Goal: Task Accomplishment & Management: Use online tool/utility

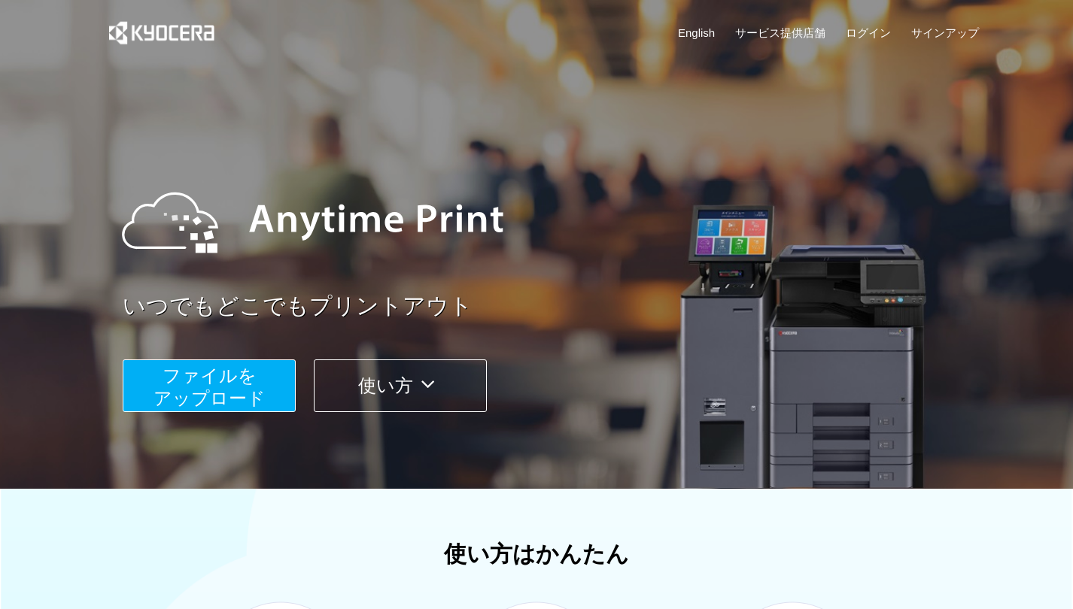
click at [785, 45] on div "English サービス提供店舗 ログイン サインアップ" at bounding box center [536, 36] width 885 height 73
click at [787, 33] on link "サービス提供店舗" at bounding box center [780, 33] width 90 height 16
click at [250, 381] on span "ファイルを ​​アップロード" at bounding box center [209, 387] width 112 height 43
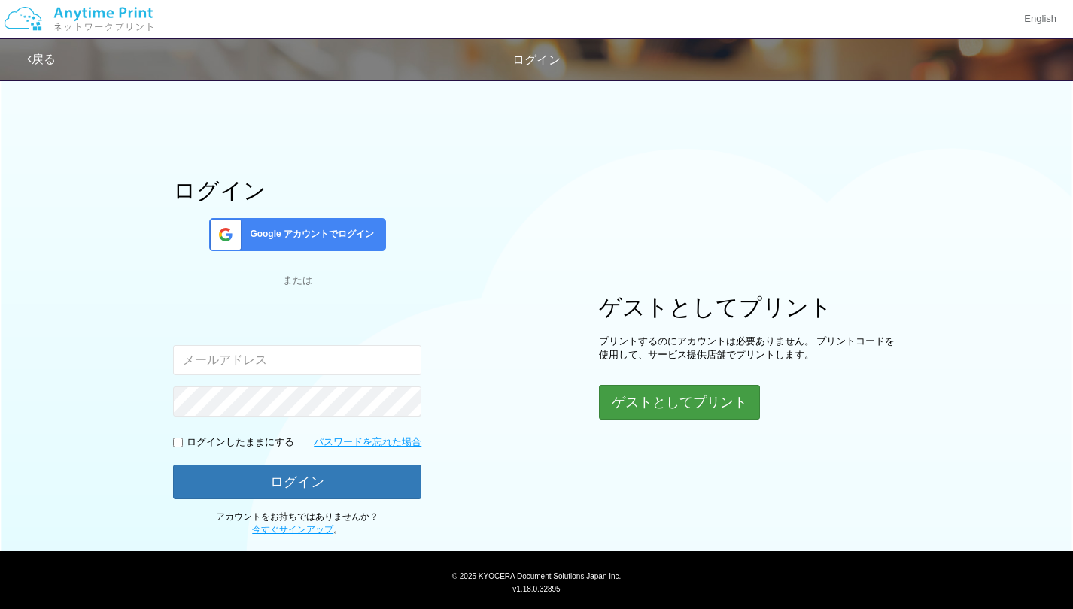
click at [600, 393] on button "ゲストとしてプリント" at bounding box center [679, 402] width 161 height 35
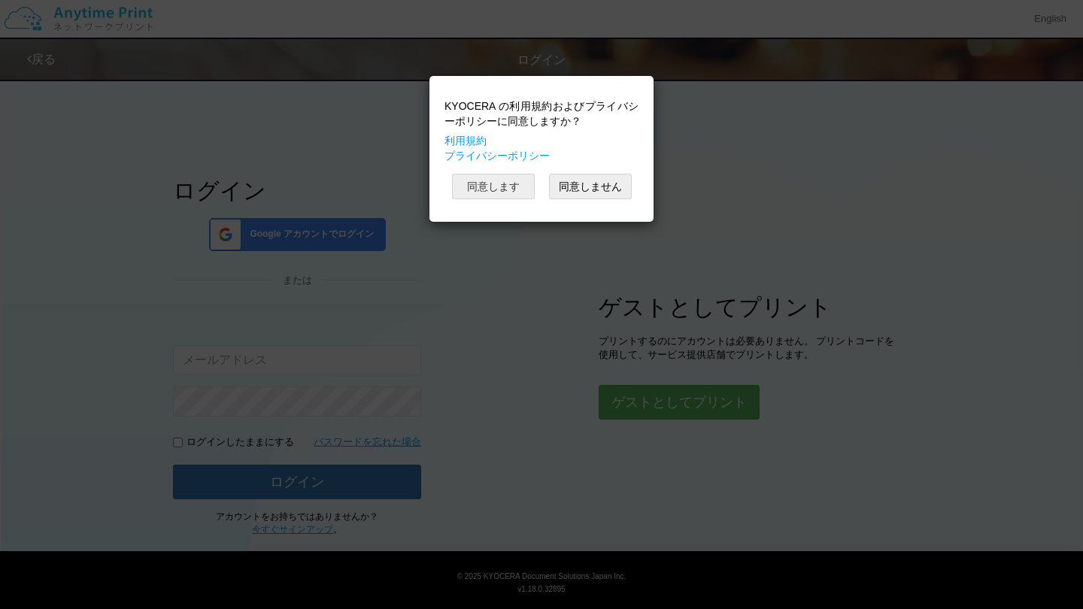
click at [499, 192] on button "同意します" at bounding box center [493, 187] width 83 height 26
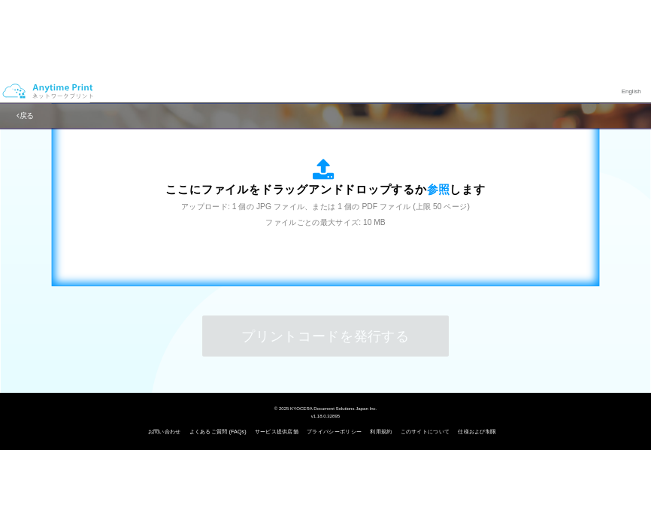
scroll to position [534, 0]
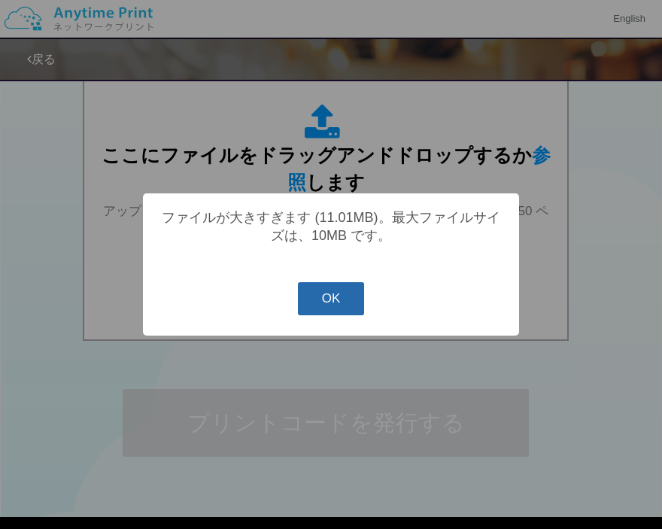
click at [339, 302] on button "OK" at bounding box center [331, 298] width 67 height 33
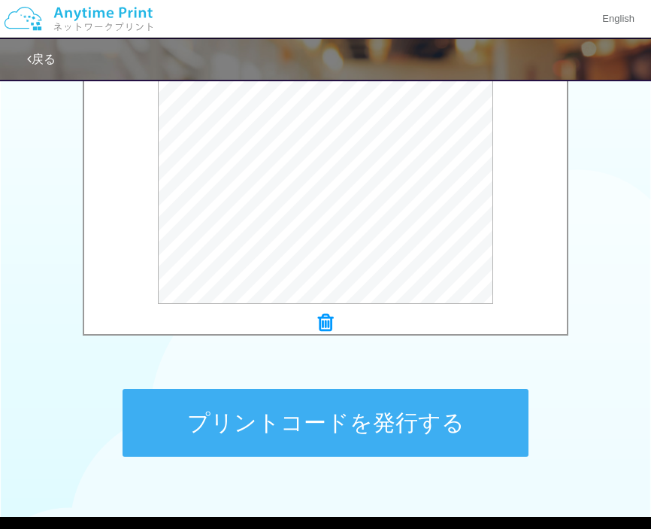
click at [341, 436] on button "プリントコードを発行する" at bounding box center [326, 423] width 406 height 68
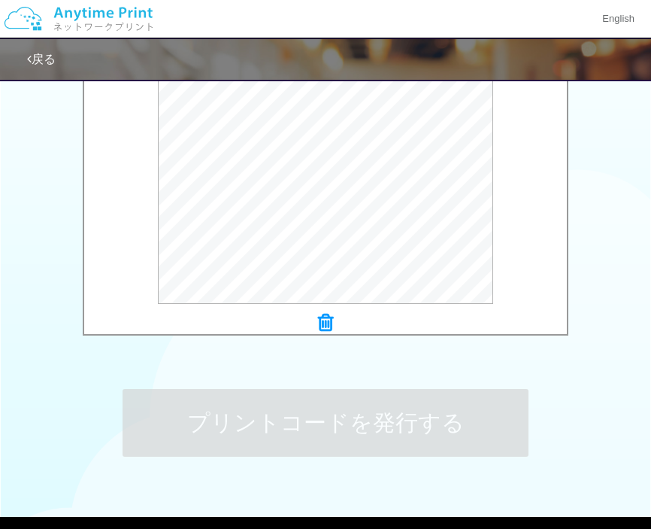
scroll to position [0, 0]
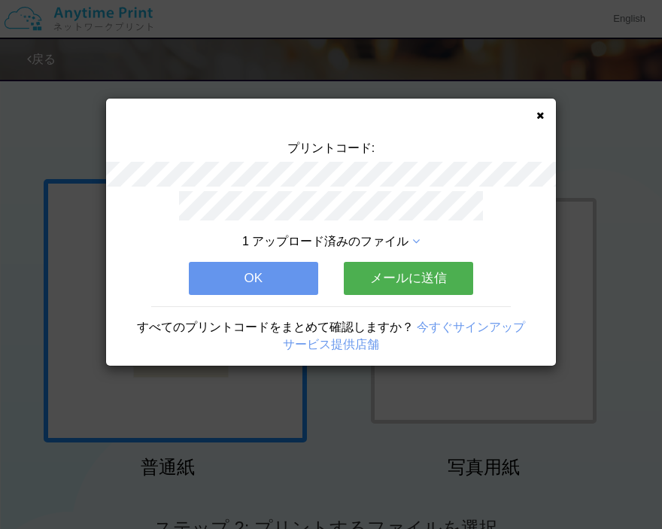
click at [291, 269] on button "OK" at bounding box center [253, 278] width 129 height 33
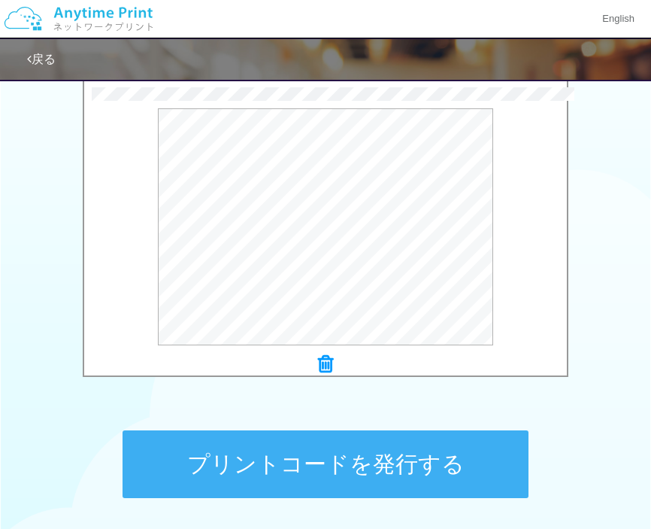
scroll to position [495, 0]
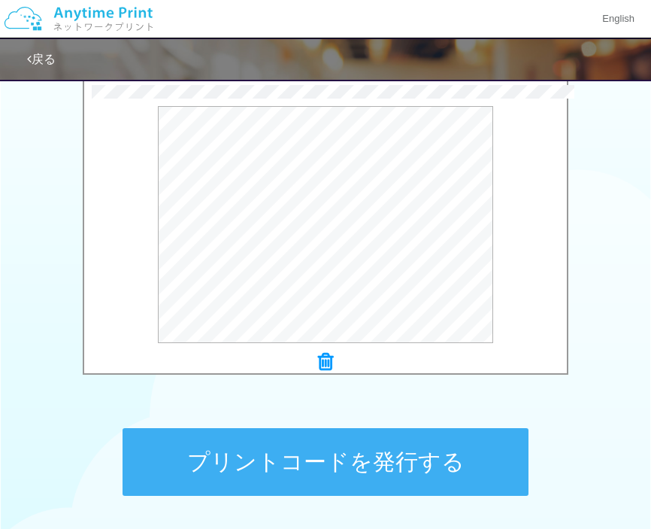
click at [485, 458] on button "プリントコードを発行する" at bounding box center [326, 462] width 406 height 68
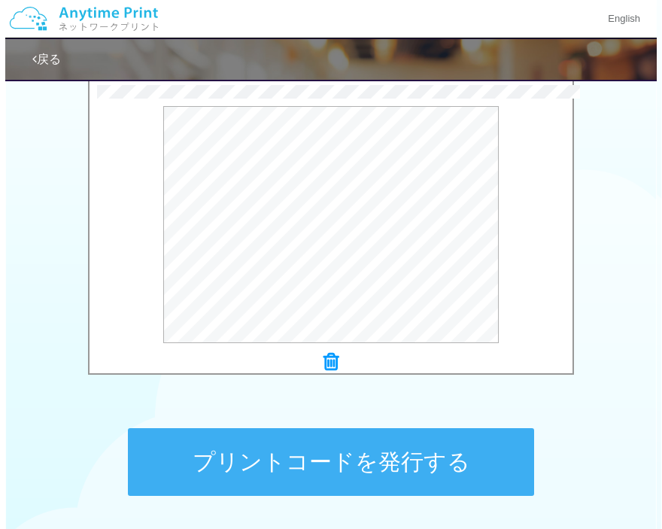
scroll to position [0, 0]
